Goal: Information Seeking & Learning: Learn about a topic

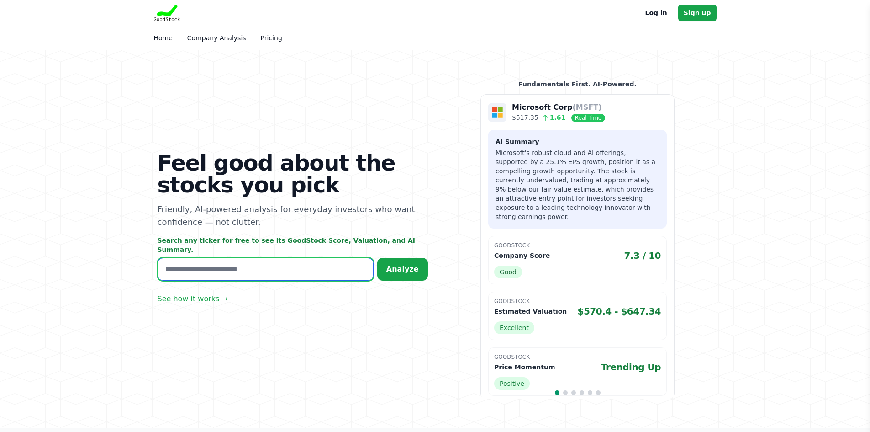
click at [228, 274] on input "text" at bounding box center [266, 269] width 216 height 23
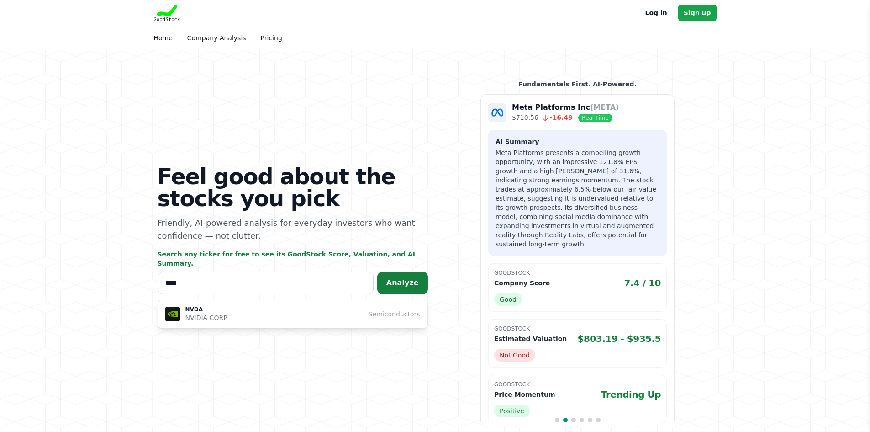
click at [396, 285] on button "Analyze" at bounding box center [402, 282] width 51 height 23
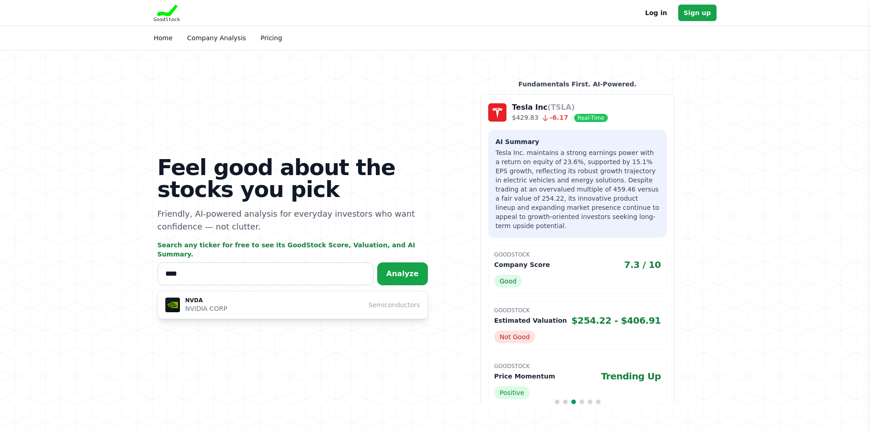
click at [557, 401] on span "Go to slide 1" at bounding box center [557, 401] width 5 height 5
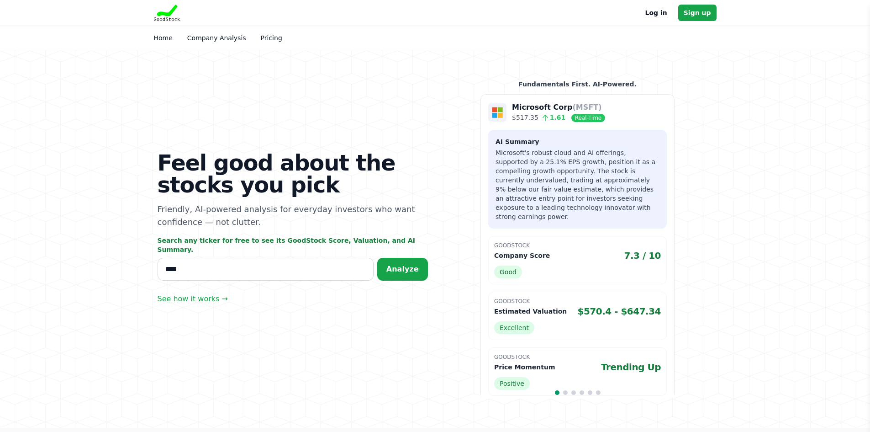
click at [564, 392] on span "Go to slide 2" at bounding box center [565, 392] width 5 height 5
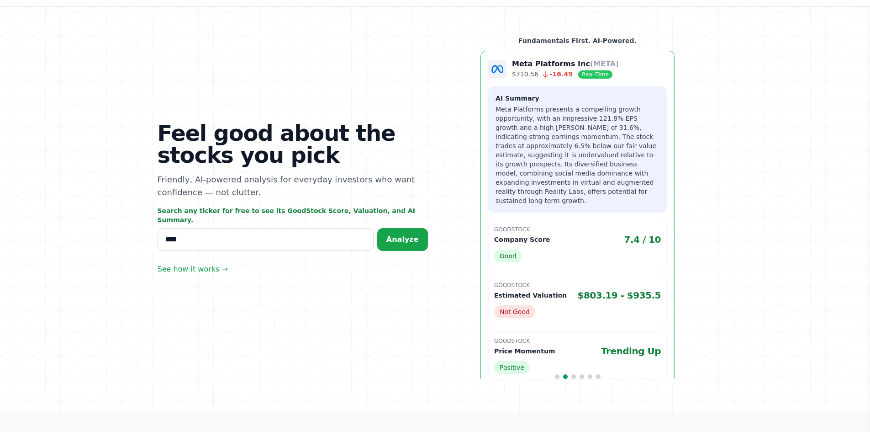
scroll to position [46, 0]
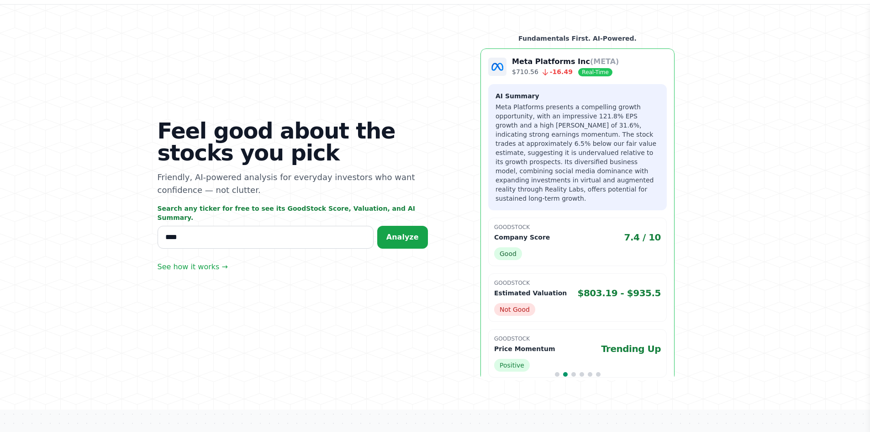
click at [559, 371] on div "Meta Platforms Inc (META) $710.56 -16.49 Real-Time AI Summary GoodStock Company…" at bounding box center [578, 218] width 194 height 340
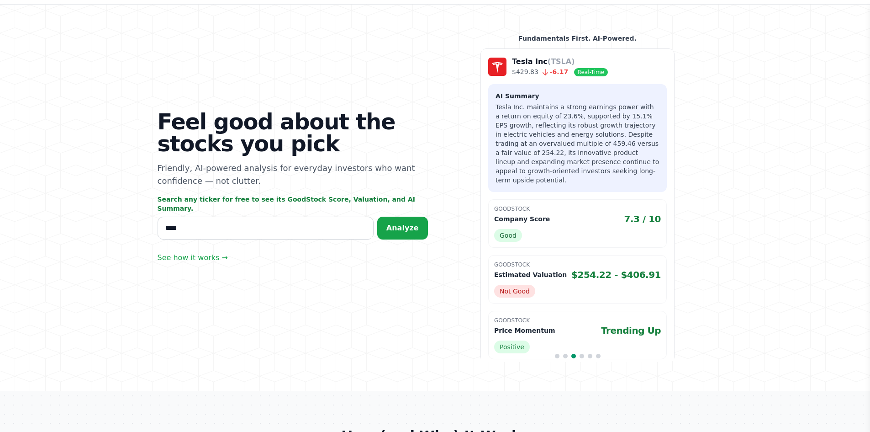
click at [584, 357] on span "Go to slide 4" at bounding box center [582, 356] width 5 height 5
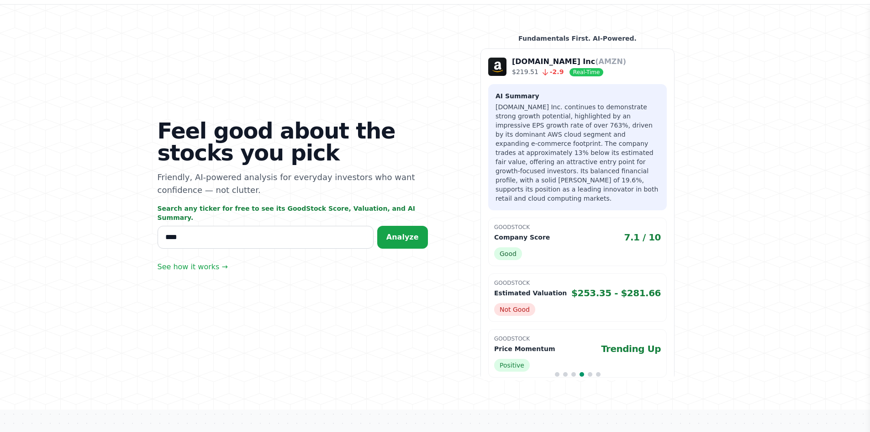
click at [590, 374] on span "Go to slide 5" at bounding box center [590, 374] width 5 height 5
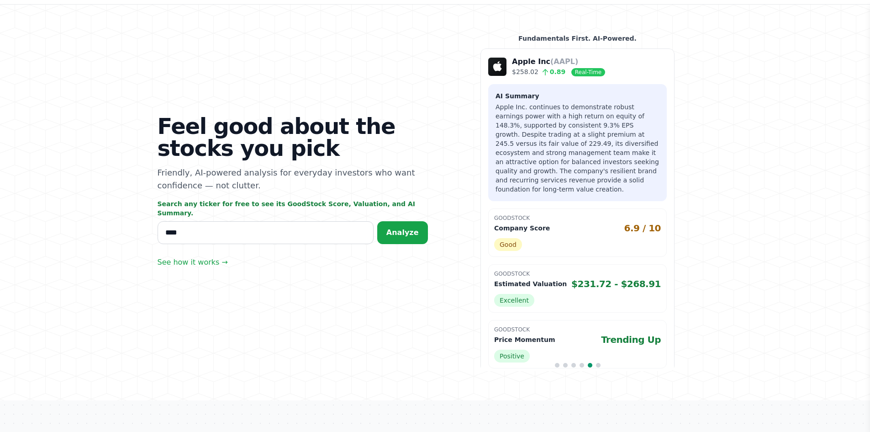
click at [599, 366] on span "Go to slide 6" at bounding box center [598, 365] width 5 height 5
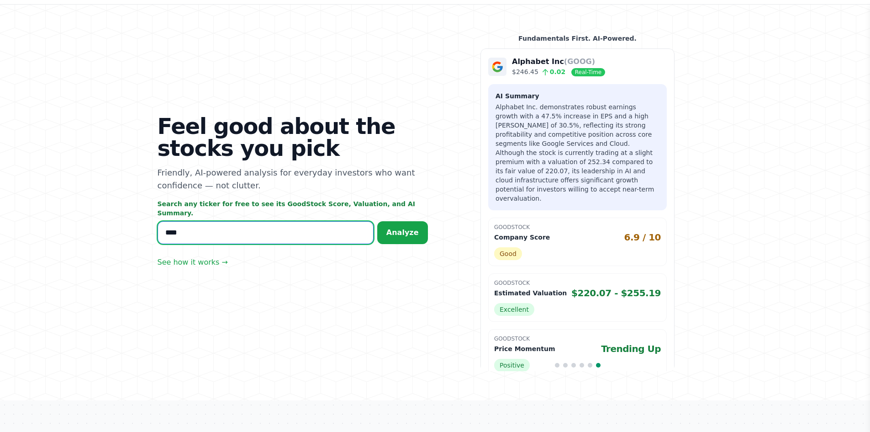
click at [323, 230] on input "****" at bounding box center [266, 232] width 216 height 23
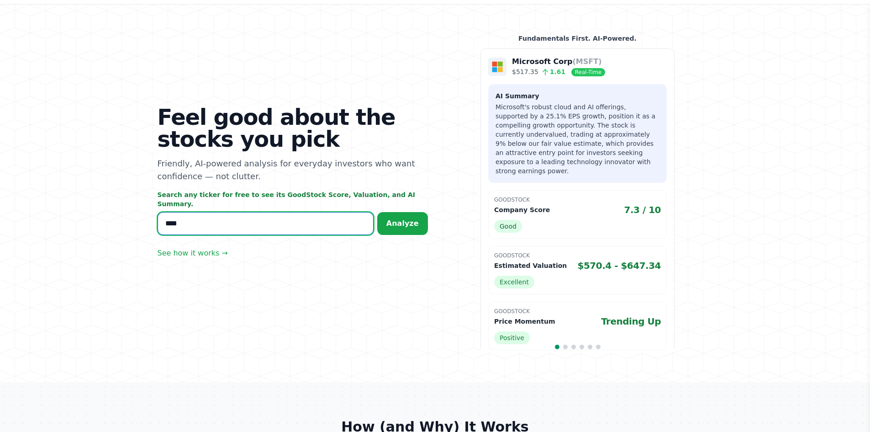
drag, startPoint x: 180, startPoint y: 234, endPoint x: 134, endPoint y: 234, distance: 45.7
click at [134, 234] on section "Feel good about the stocks you pick Friendly, AI-powered analysis for everyday …" at bounding box center [435, 193] width 870 height 377
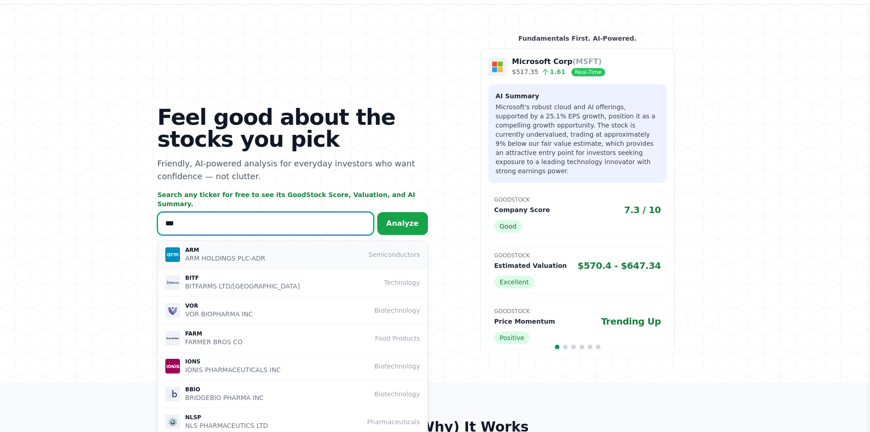
type input "***"
click at [220, 254] on p "ARM HOLDINGS PLC-ADR" at bounding box center [226, 258] width 80 height 9
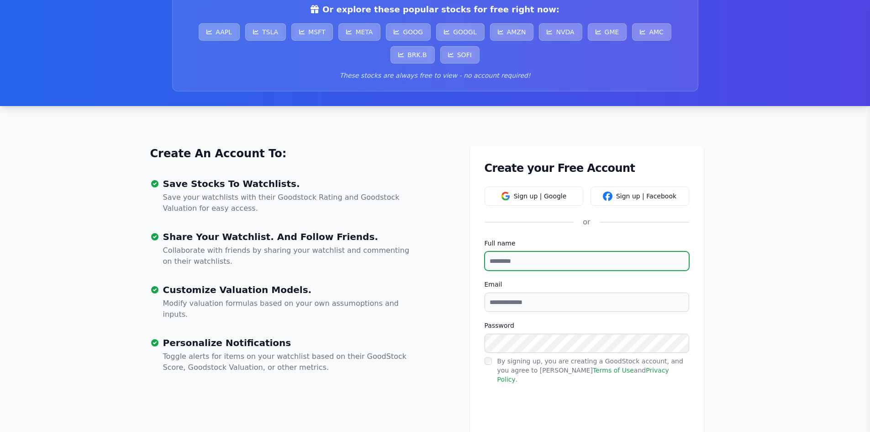
scroll to position [137, 0]
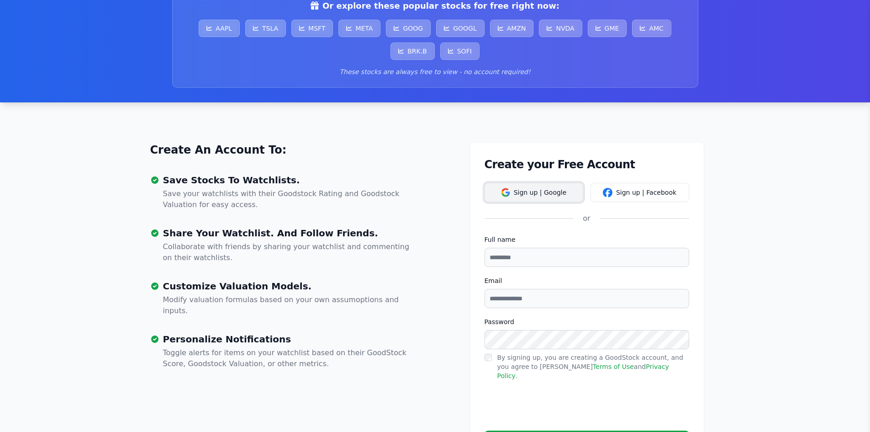
click at [555, 186] on button "Sign up | Google" at bounding box center [534, 192] width 99 height 19
